Goal: Transaction & Acquisition: Obtain resource

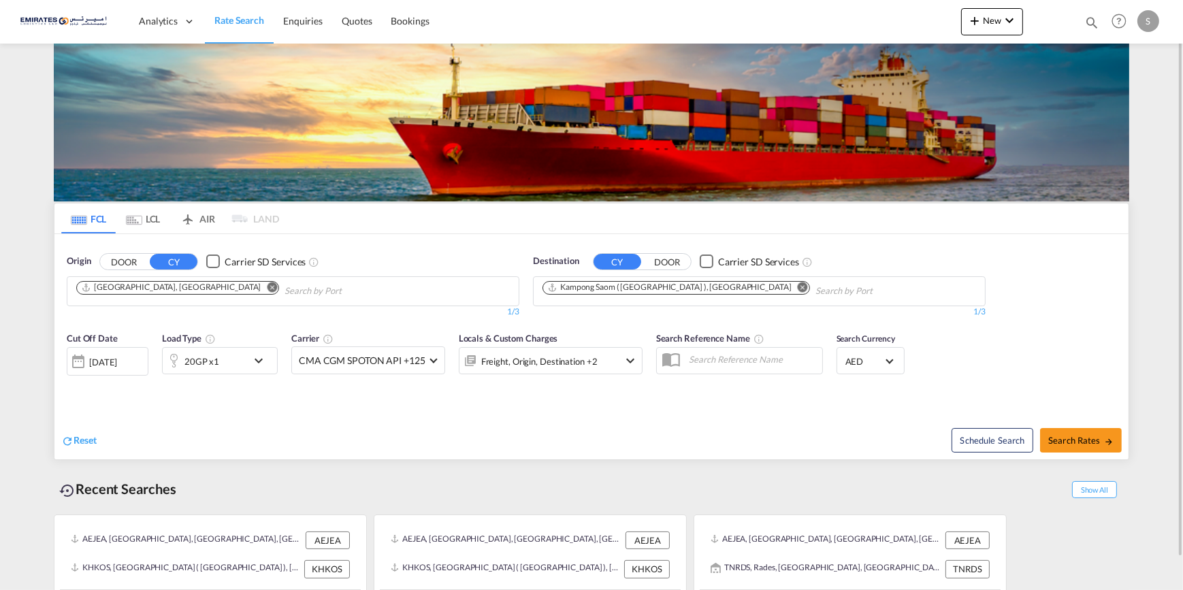
click at [798, 287] on md-icon "Remove" at bounding box center [803, 287] width 10 height 10
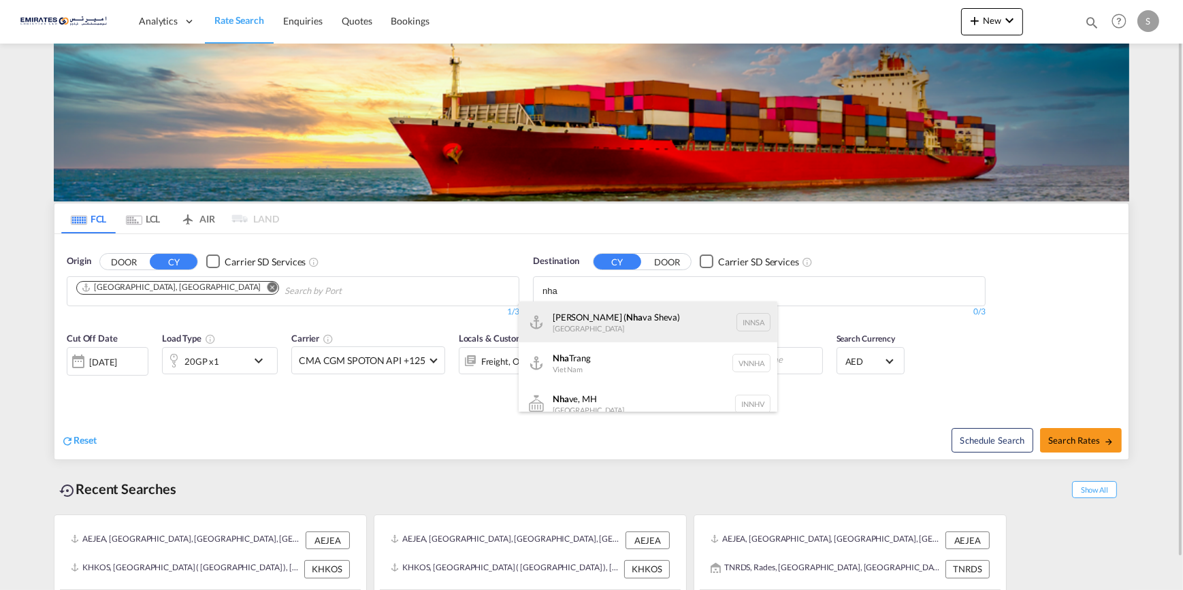
type input "nha"
click at [653, 314] on div "[PERSON_NAME] ( [GEOGRAPHIC_DATA]) [GEOGRAPHIC_DATA] [GEOGRAPHIC_DATA]" at bounding box center [648, 321] width 259 height 41
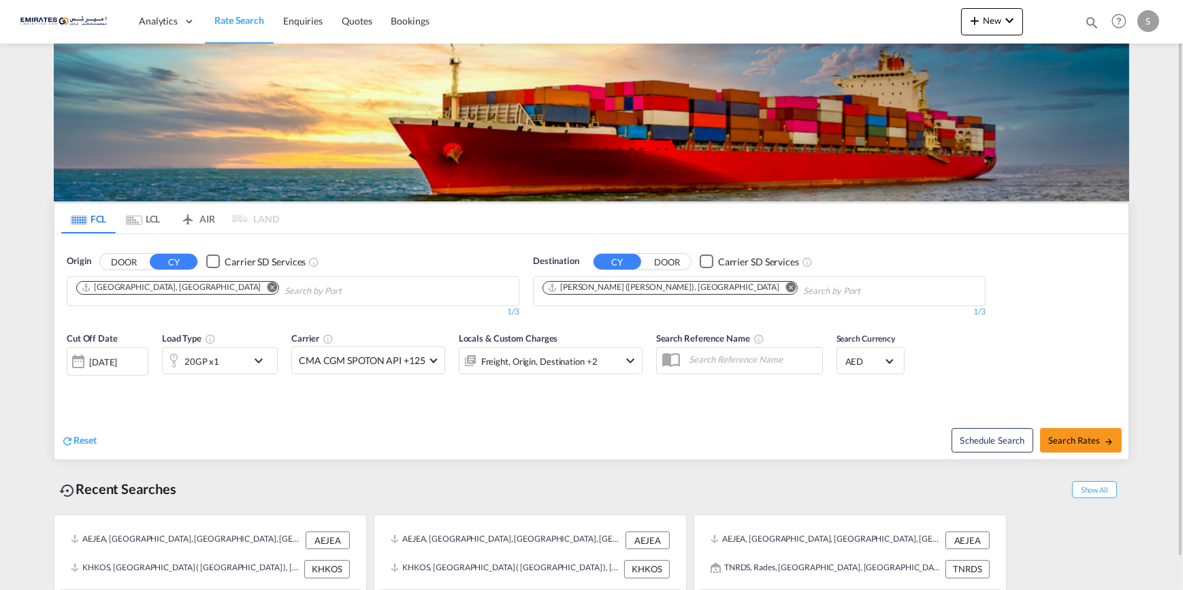
click at [257, 359] on md-icon "icon-chevron-down" at bounding box center [261, 361] width 23 height 16
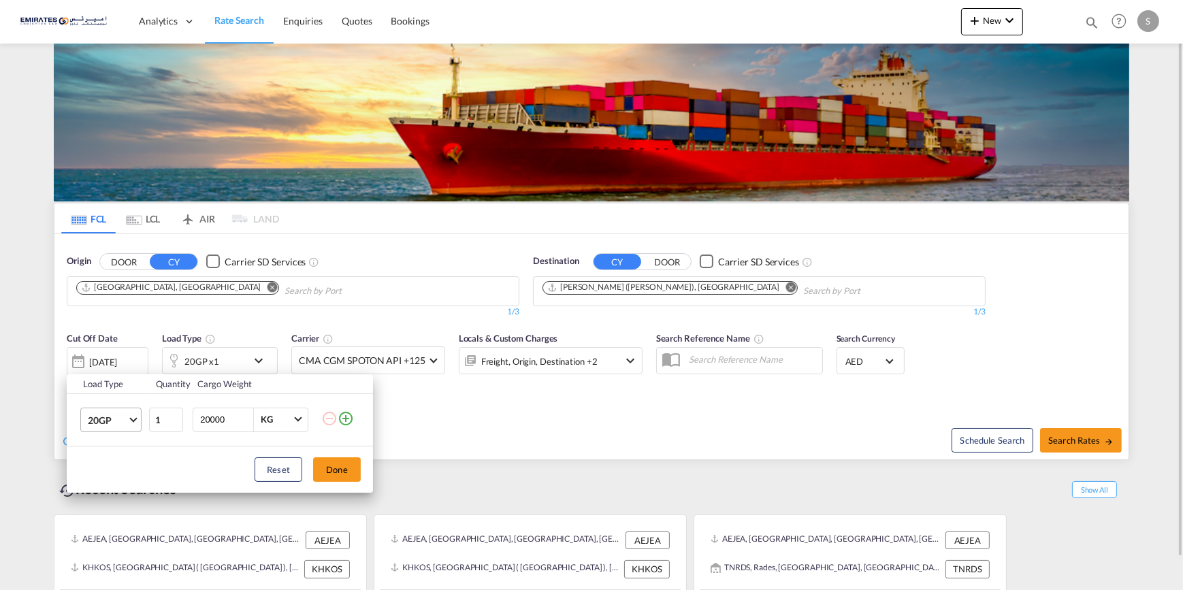
click at [137, 419] on md-select-value "20GP" at bounding box center [113, 419] width 54 height 23
click at [109, 487] on div "40HC" at bounding box center [99, 485] width 25 height 14
click at [335, 478] on button "Done" at bounding box center [337, 469] width 48 height 24
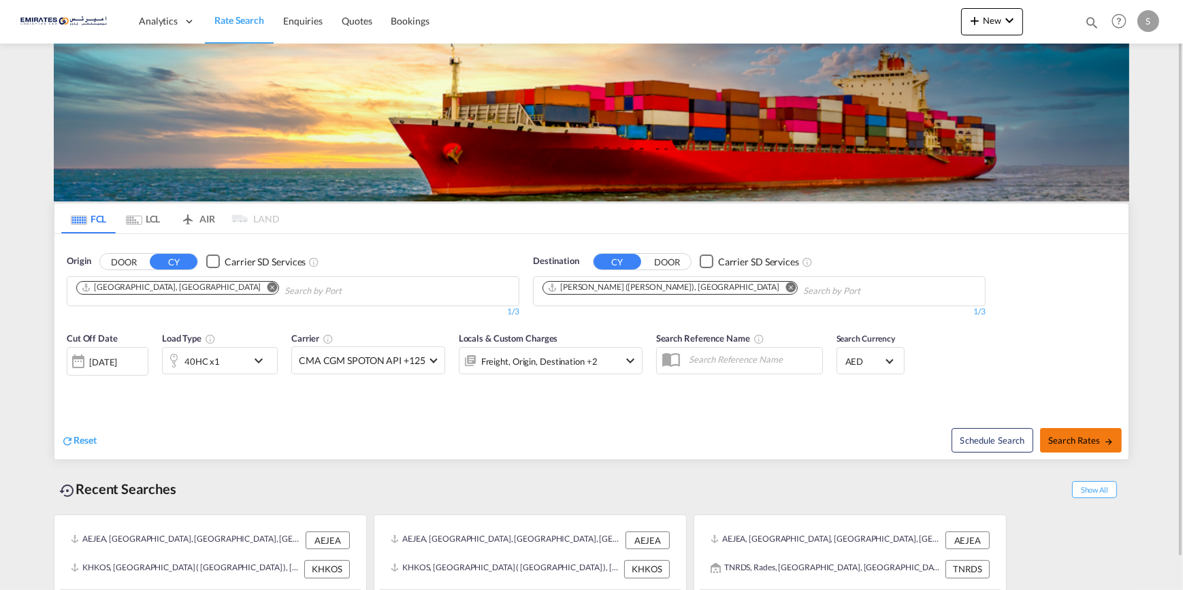
click at [1058, 441] on span "Search Rates" at bounding box center [1080, 440] width 65 height 11
type input "AEJEA to INNSA / [DATE]"
